Goal: Find specific page/section: Find specific page/section

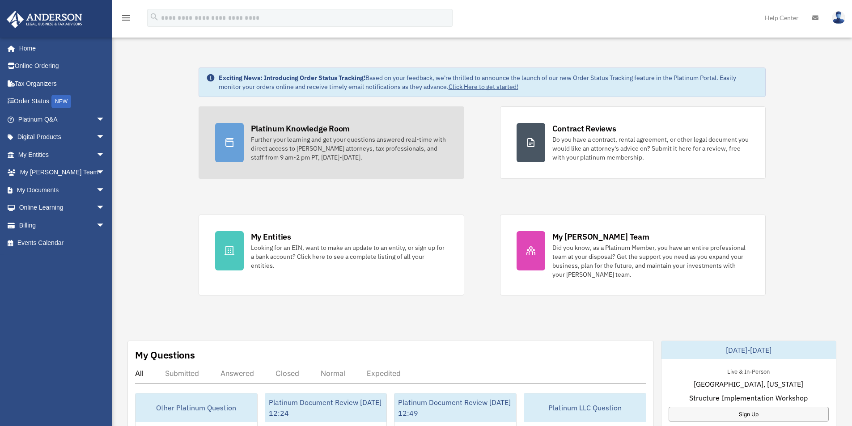
click at [271, 125] on div "Platinum Knowledge Room" at bounding box center [300, 128] width 99 height 11
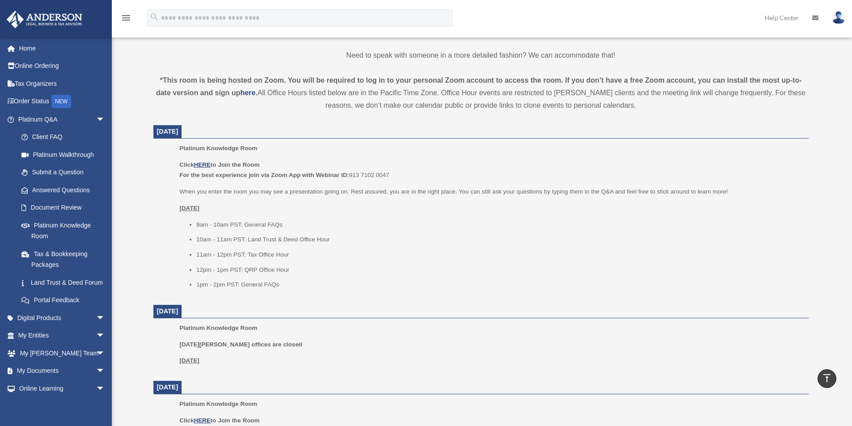
scroll to position [268, 0]
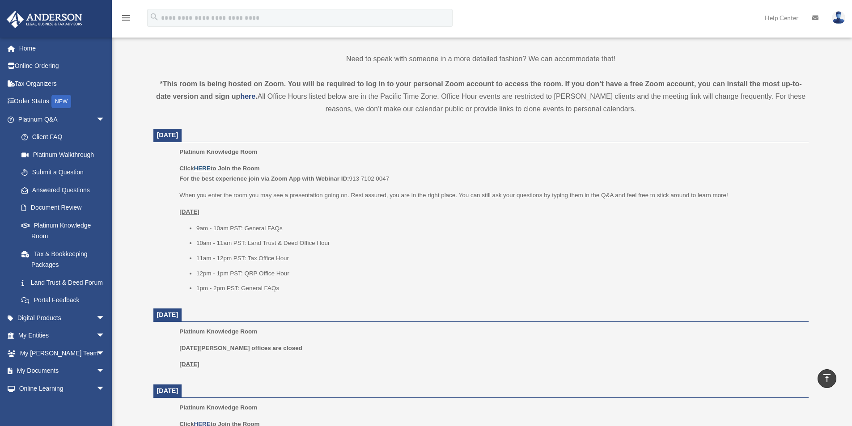
click at [203, 168] on u "HERE" at bounding box center [202, 168] width 17 height 7
